Goal: Navigation & Orientation: Find specific page/section

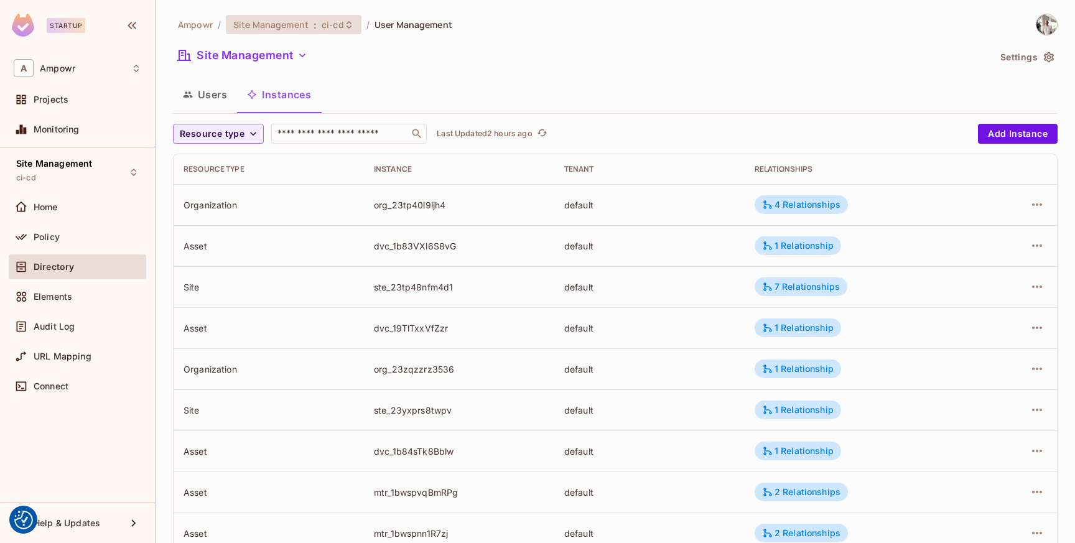
click at [315, 30] on span ":" at bounding box center [315, 25] width 4 height 10
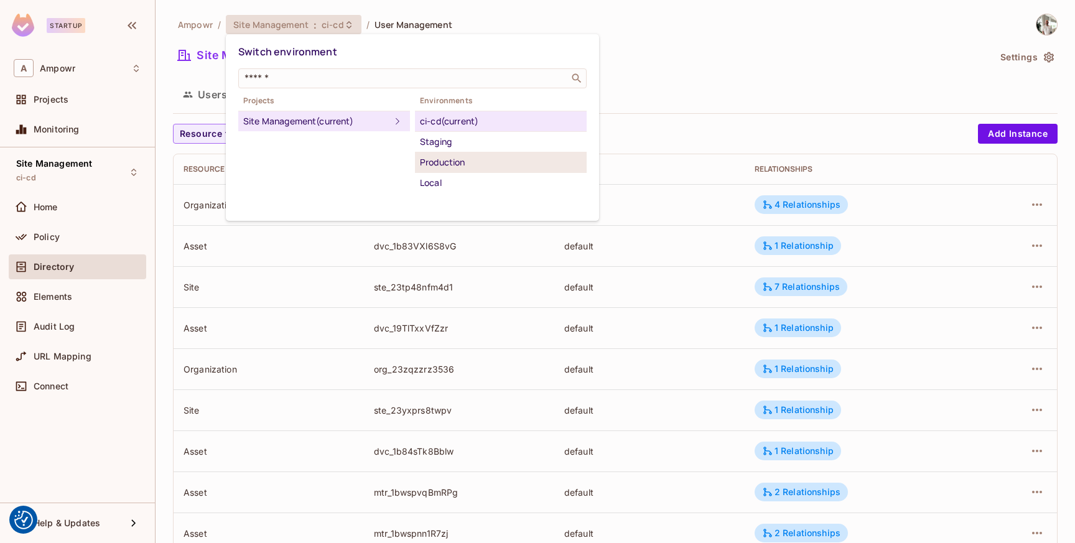
click at [454, 155] on div "Production" at bounding box center [501, 162] width 162 height 15
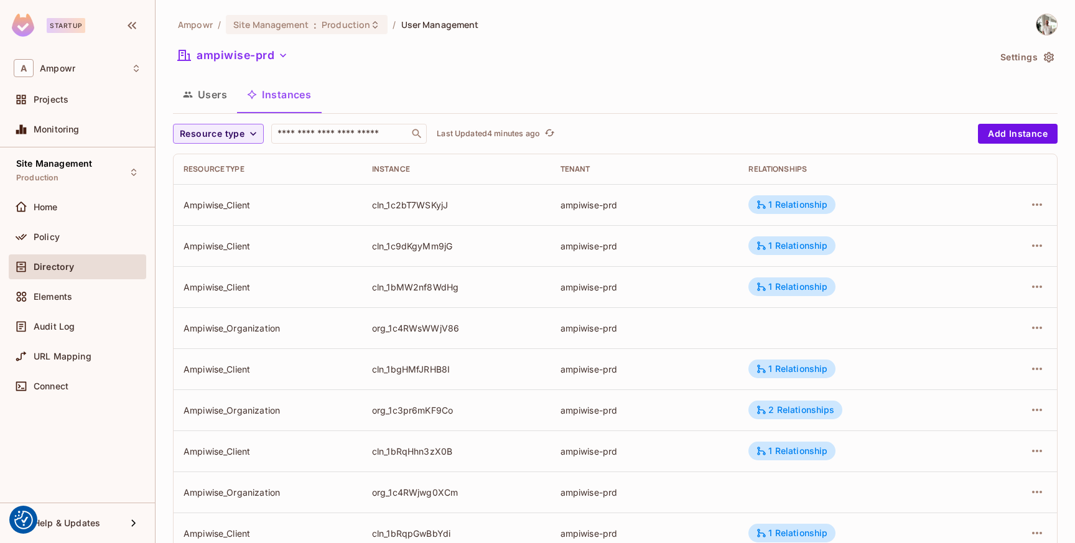
click at [604, 57] on div "ampiwise-prd" at bounding box center [581, 57] width 816 height 24
click at [566, 65] on div "ampiwise-prd" at bounding box center [581, 57] width 816 height 24
click at [334, 26] on span "Production" at bounding box center [346, 25] width 49 height 12
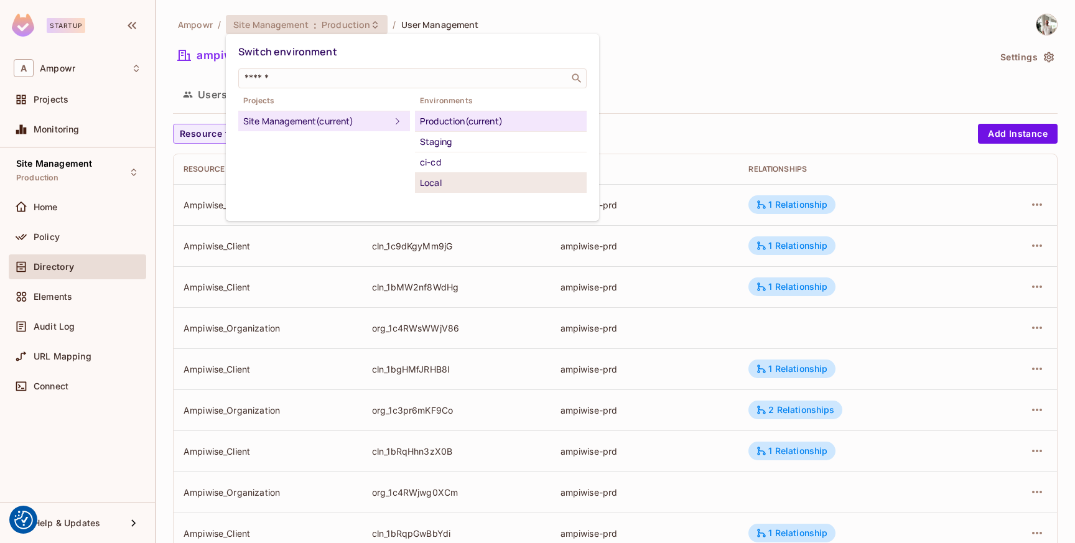
click at [436, 179] on div "Local" at bounding box center [501, 182] width 162 height 15
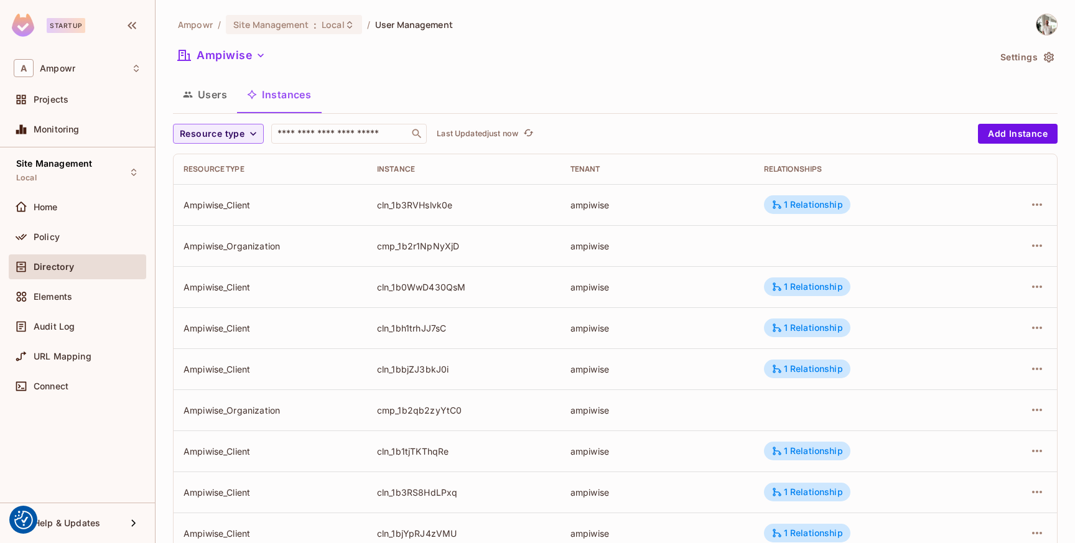
click at [202, 95] on button "Users" at bounding box center [205, 94] width 64 height 31
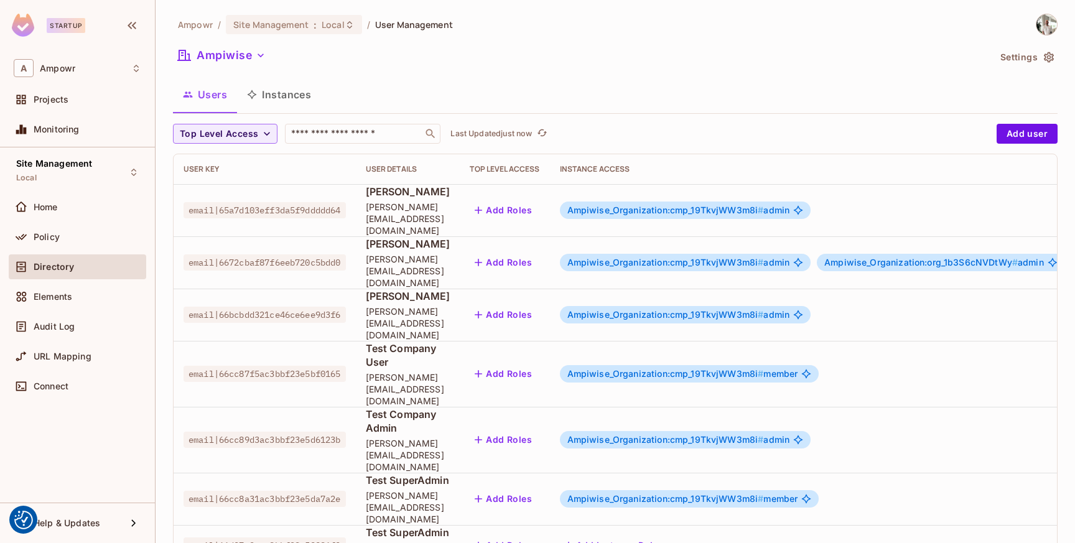
click at [287, 101] on button "Instances" at bounding box center [279, 94] width 84 height 31
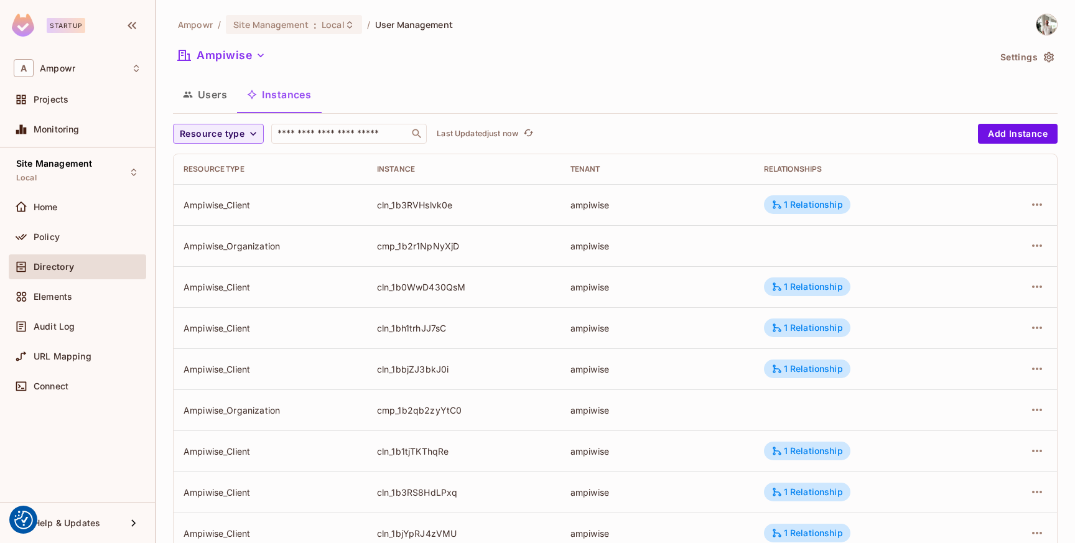
click at [217, 100] on button "Users" at bounding box center [205, 94] width 64 height 31
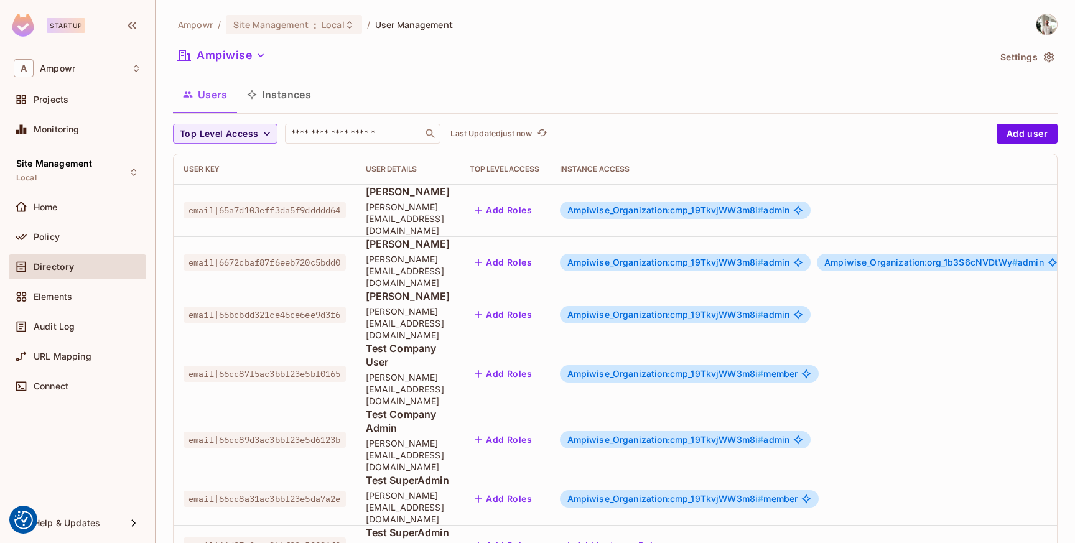
click at [266, 96] on button "Instances" at bounding box center [279, 94] width 84 height 31
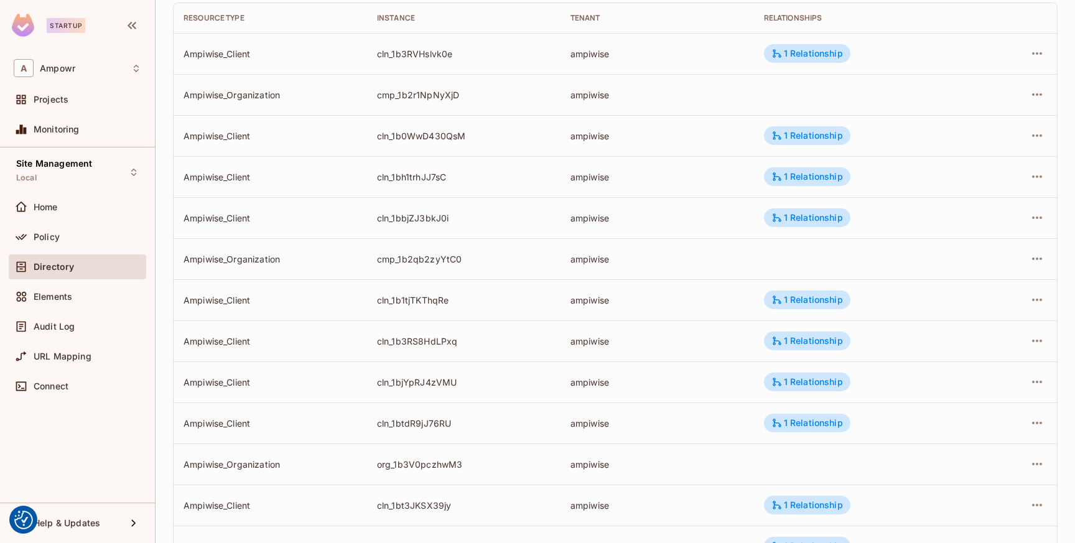
scroll to position [326, 0]
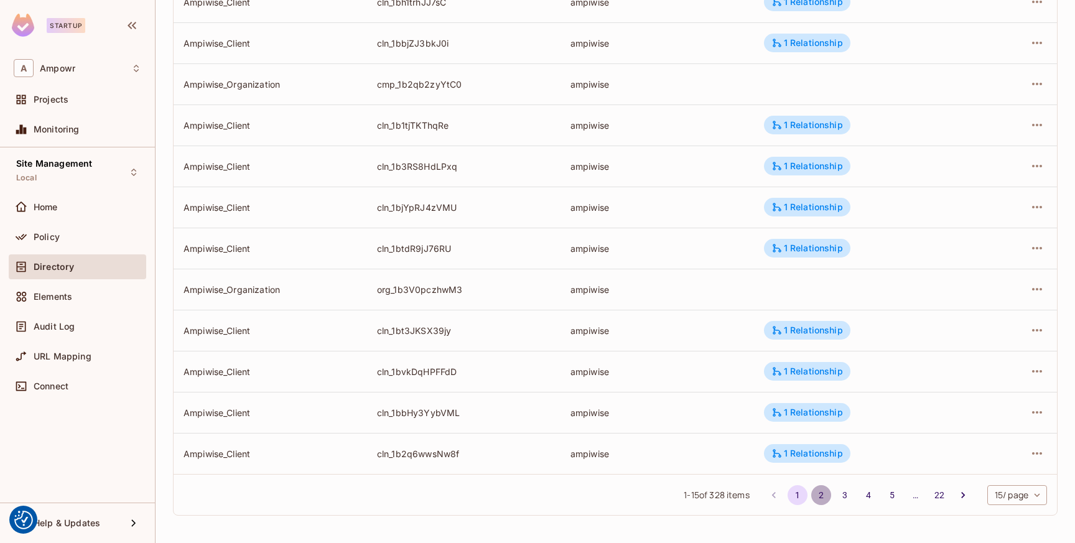
click at [813, 502] on button "2" at bounding box center [822, 495] width 20 height 20
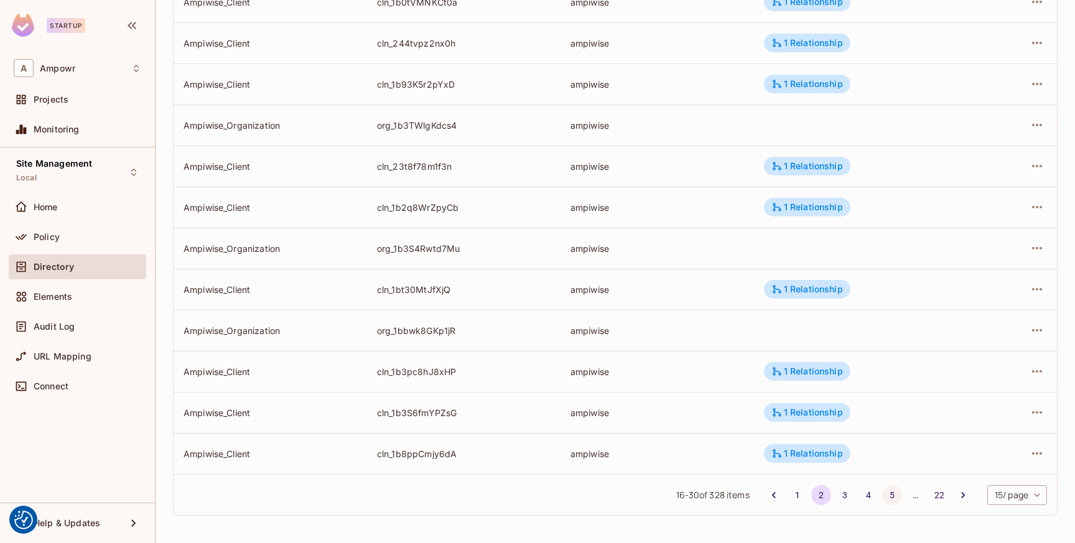
click at [892, 498] on button "5" at bounding box center [892, 495] width 20 height 20
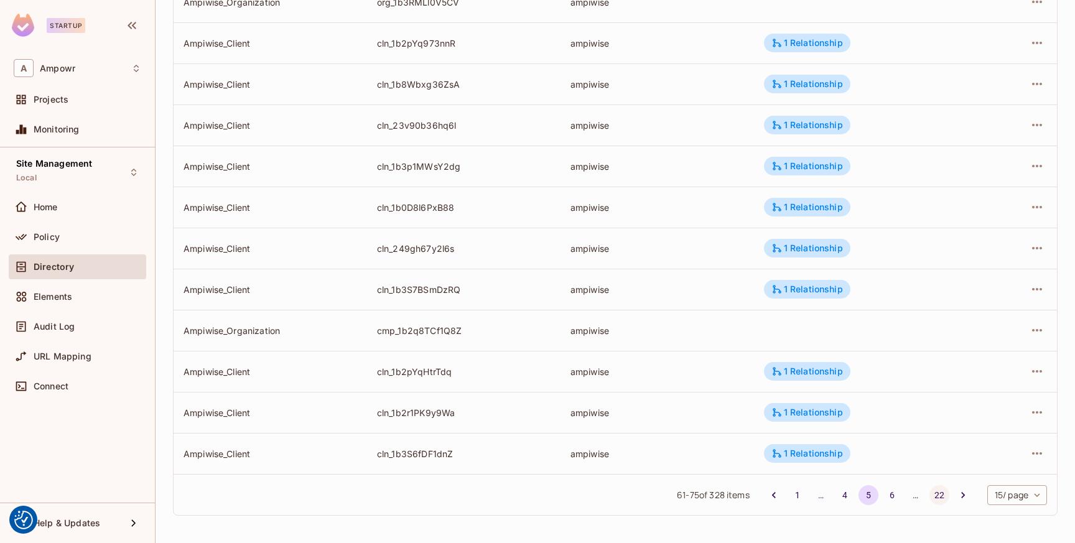
click at [940, 499] on button "22" at bounding box center [940, 495] width 20 height 20
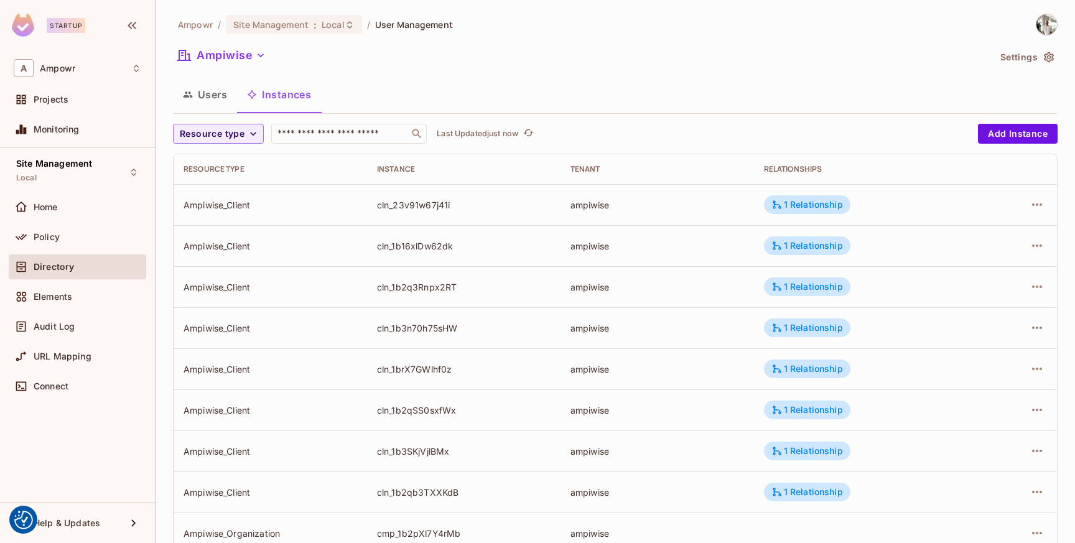
scroll to position [244, 0]
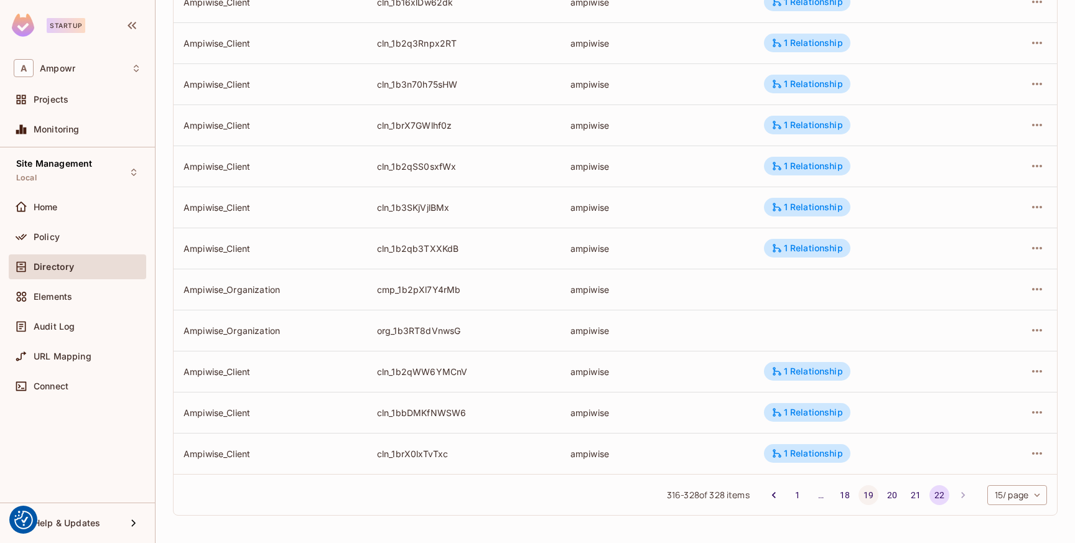
click at [863, 489] on button "19" at bounding box center [869, 495] width 20 height 20
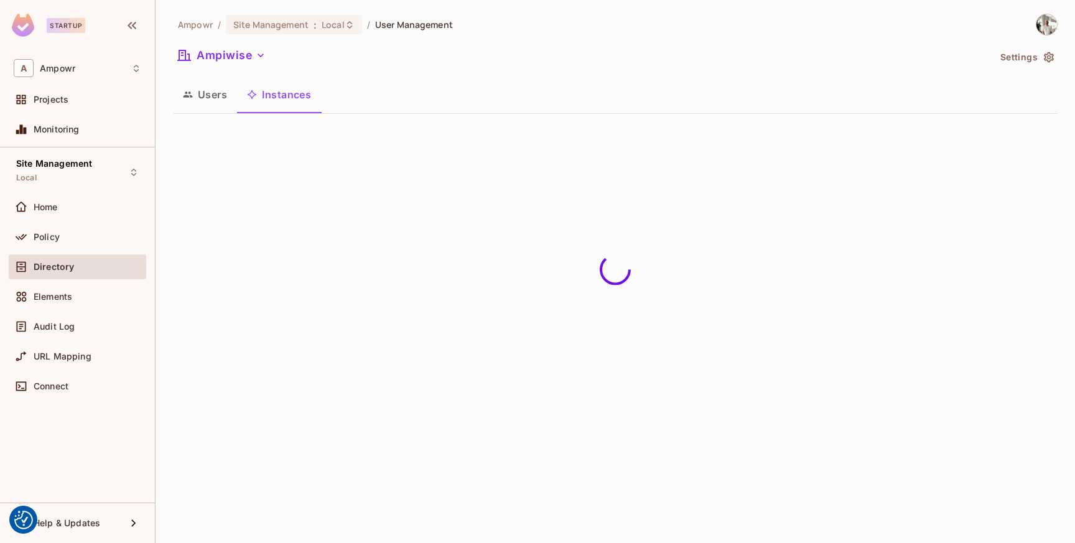
scroll to position [0, 0]
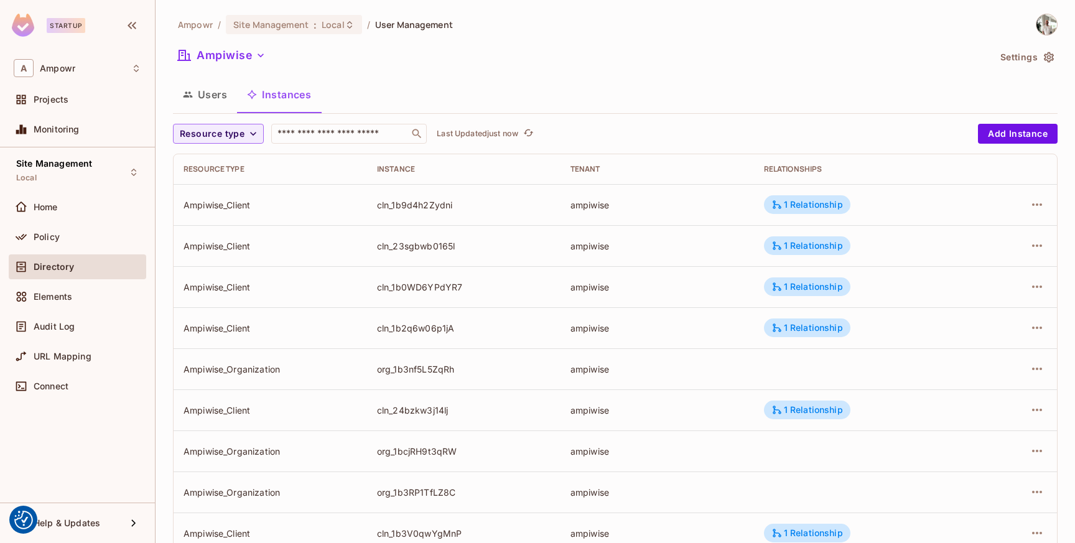
click at [197, 82] on button "Users" at bounding box center [205, 94] width 64 height 31
